Goal: Download file/media

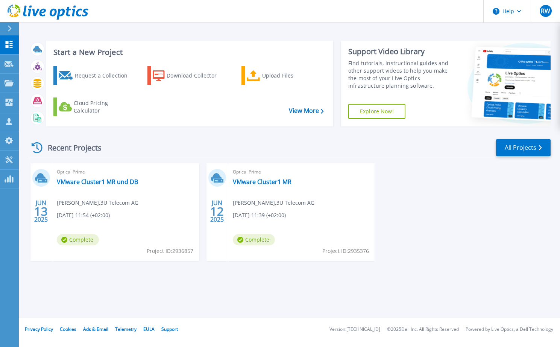
click at [444, 205] on div "[DATE] Optical Prime VMware Cluster1 MR und DB [PERSON_NAME] , 3U Telecom AG [D…" at bounding box center [287, 219] width 528 height 113
click at [181, 75] on div "Download Collector" at bounding box center [197, 75] width 60 height 15
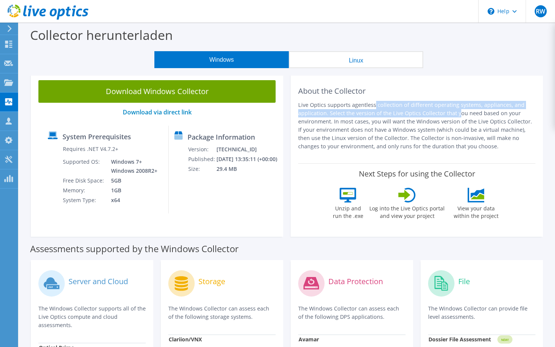
drag, startPoint x: 310, startPoint y: 106, endPoint x: 398, endPoint y: 109, distance: 88.1
click at [398, 109] on p "Live Optics supports agentless collection of different operating systems, appli…" at bounding box center [416, 126] width 237 height 50
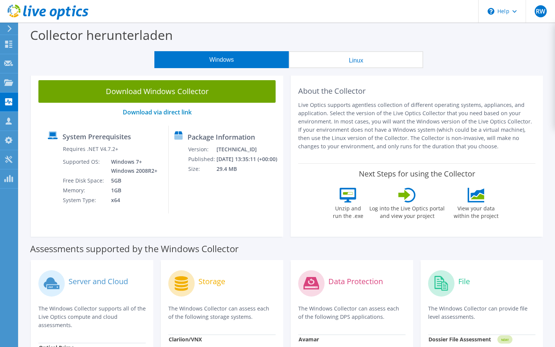
click at [241, 216] on div "Download Windows Collector Download via direct link System Prerequisites Requir…" at bounding box center [157, 155] width 252 height 164
click at [353, 62] on button "Linux" at bounding box center [356, 59] width 134 height 17
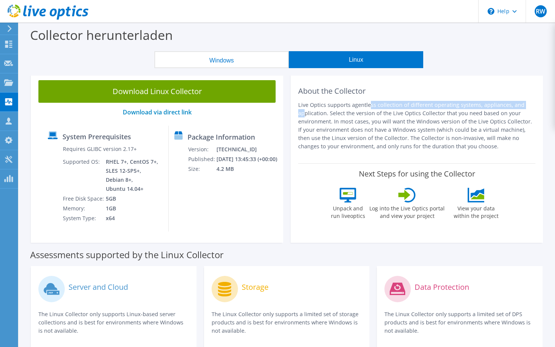
drag, startPoint x: 305, startPoint y: 104, endPoint x: 464, endPoint y: 107, distance: 158.8
click at [464, 107] on p "Live Optics supports agentless collection of different operating systems, appli…" at bounding box center [416, 126] width 237 height 50
click at [213, 58] on button "Windows" at bounding box center [221, 59] width 134 height 17
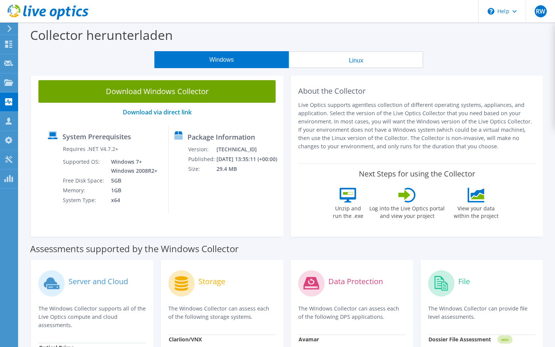
click at [9, 28] on icon at bounding box center [10, 28] width 6 height 7
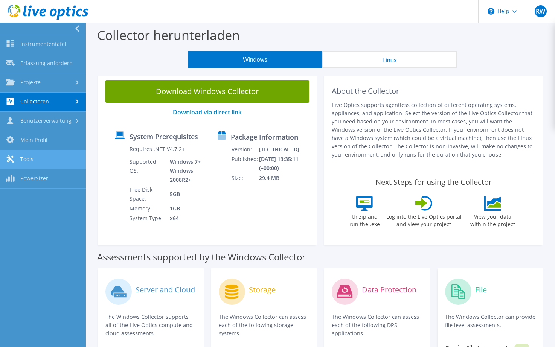
click at [26, 160] on link "Tools" at bounding box center [43, 159] width 86 height 19
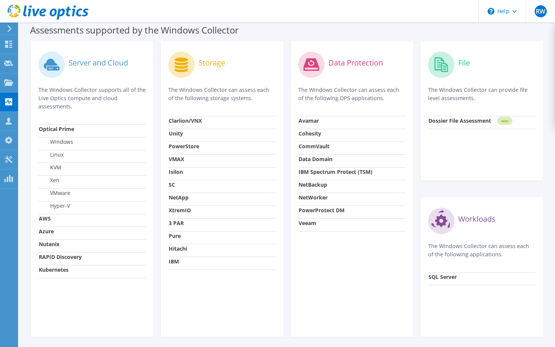
scroll to position [247, 0]
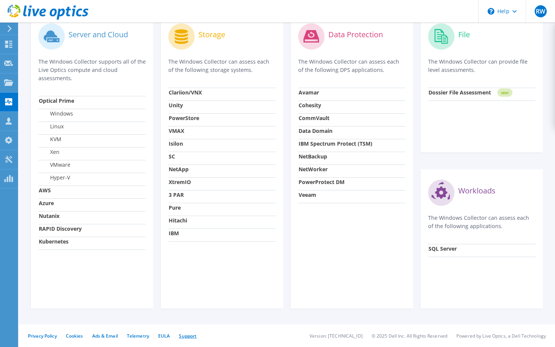
click at [192, 336] on link "Support" at bounding box center [188, 336] width 18 height 6
click at [538, 15] on span "RW" at bounding box center [540, 11] width 12 height 12
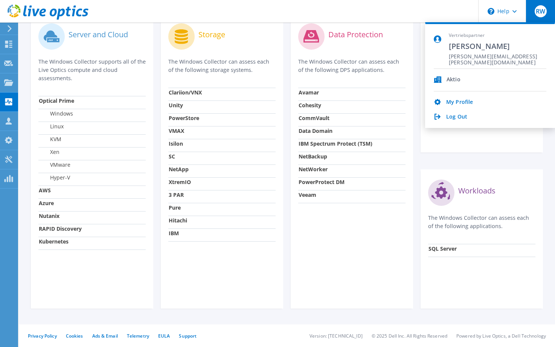
click at [338, 285] on div "Data Protection The Windows Collector can assess each of the following DPS appl…" at bounding box center [351, 160] width 122 height 295
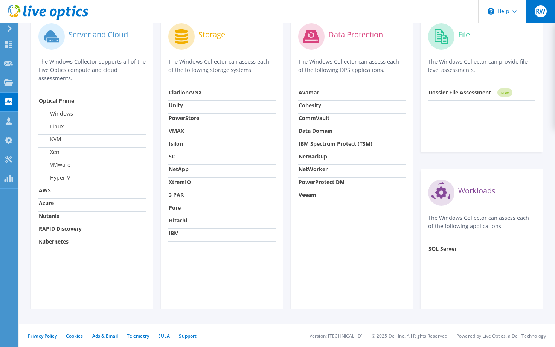
click at [535, 8] on span "RW" at bounding box center [540, 11] width 12 height 12
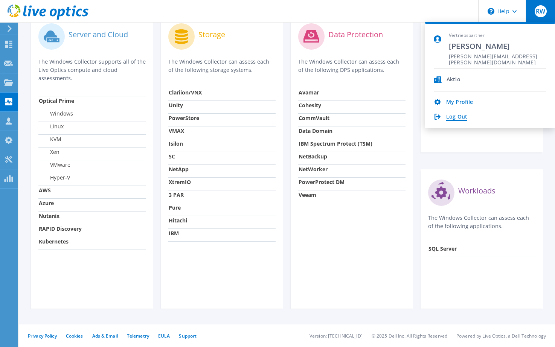
click at [453, 118] on link "Log Out" at bounding box center [456, 117] width 21 height 7
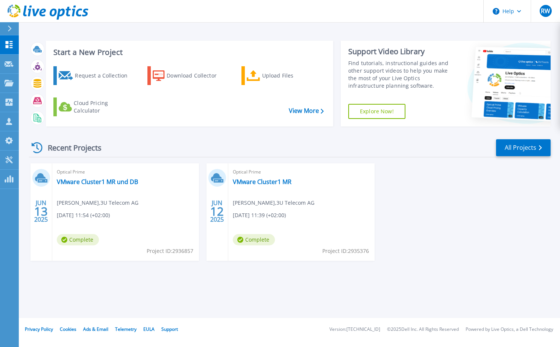
click at [9, 29] on icon at bounding box center [10, 29] width 4 height 6
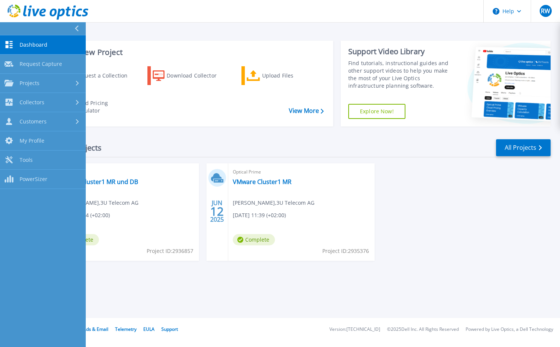
click at [20, 229] on div "Dashboard Dashboard Request Capture Request Capture Projects Projects Search Pr…" at bounding box center [43, 191] width 86 height 312
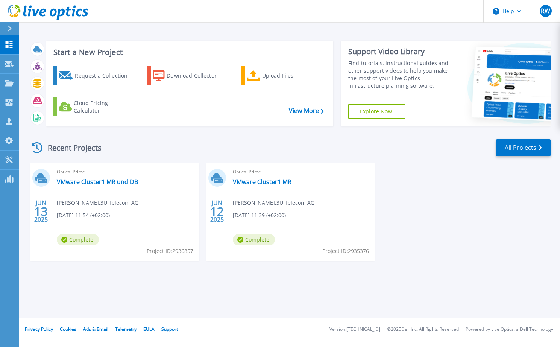
click at [520, 225] on div "[DATE] Optical Prime VMware Cluster1 MR und DB [PERSON_NAME] , 3U Telecom AG [D…" at bounding box center [287, 219] width 528 height 113
